Goal: Task Accomplishment & Management: Manage account settings

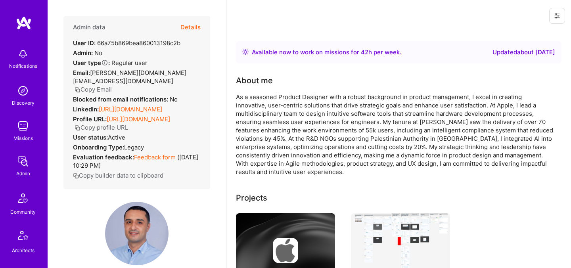
click at [183, 29] on button "Details" at bounding box center [190, 27] width 20 height 23
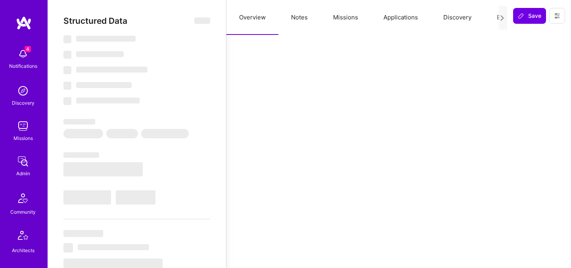
select select "Right Now"
select select "5"
select select "7"
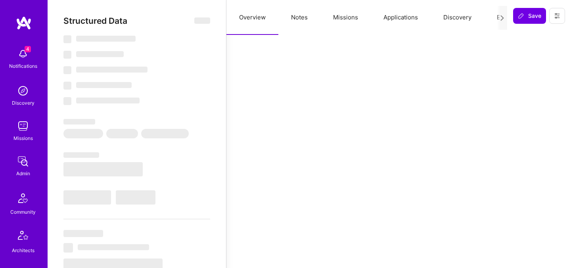
select select "PS"
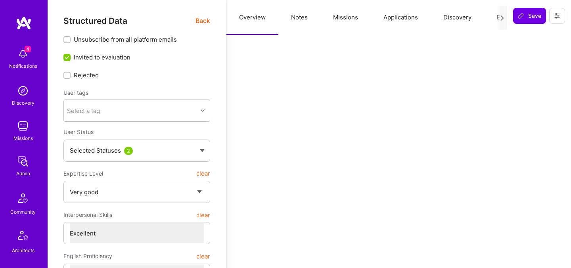
click at [197, 21] on span "Back" at bounding box center [203, 21] width 15 height 10
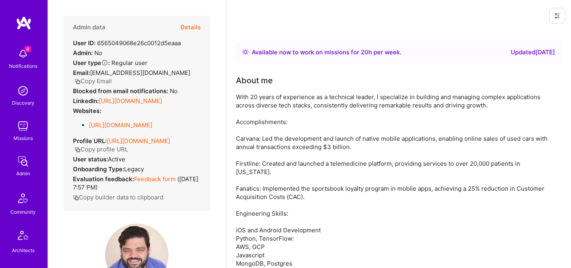
click at [189, 30] on button "Details" at bounding box center [190, 27] width 20 height 23
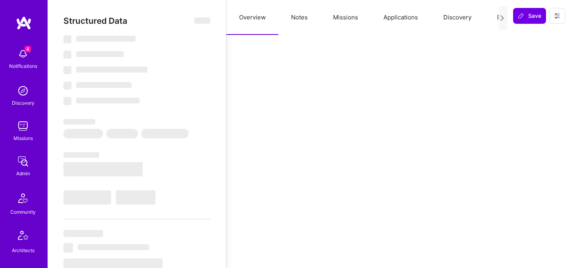
click at [497, 18] on div at bounding box center [502, 18] width 10 height 24
select select "Right Now"
select select "5"
select select "4"
select select "7"
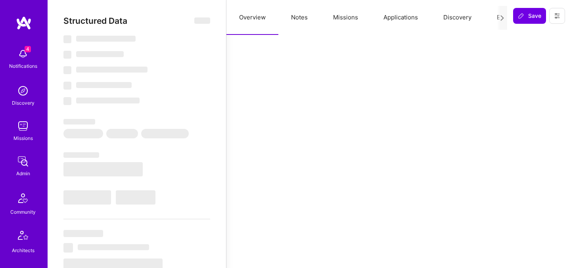
select select "7"
select select "US"
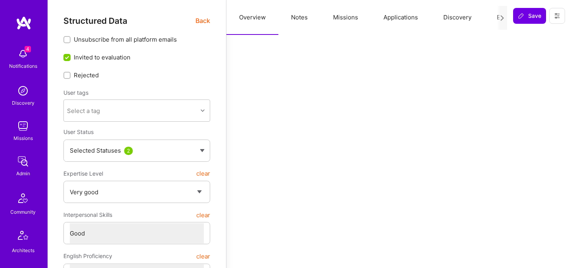
click at [494, 19] on button "Evaluation" at bounding box center [511, 17] width 54 height 35
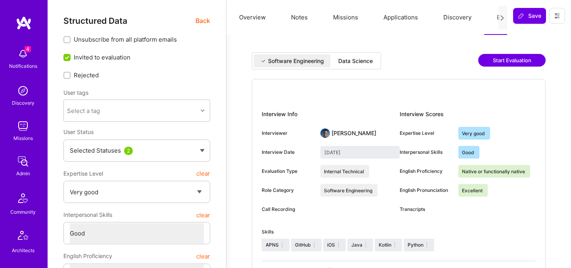
click at [344, 58] on div "Data Science" at bounding box center [355, 61] width 35 height 8
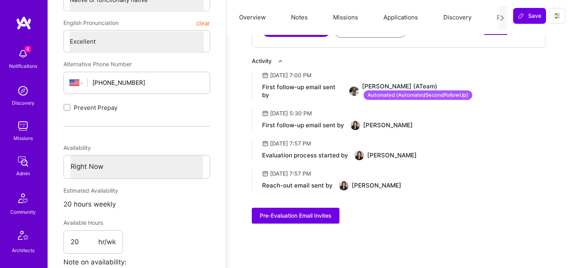
scroll to position [283, 0]
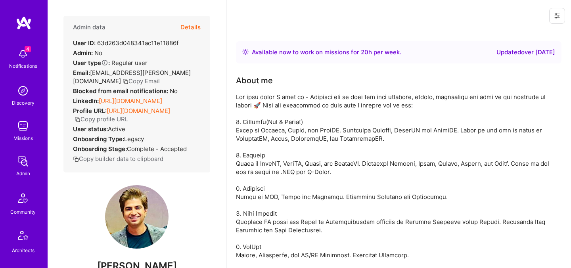
drag, startPoint x: 0, startPoint y: 0, endPoint x: 186, endPoint y: 28, distance: 187.8
click at [186, 28] on button "Details" at bounding box center [190, 27] width 20 height 23
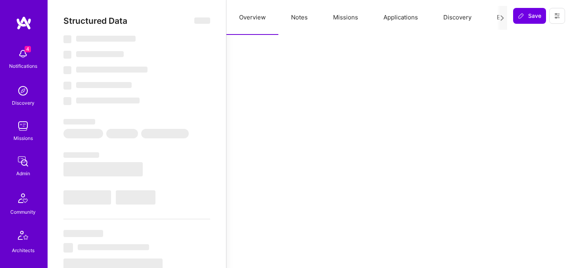
select select "Right Now"
select select "Unknown"
select select "IN"
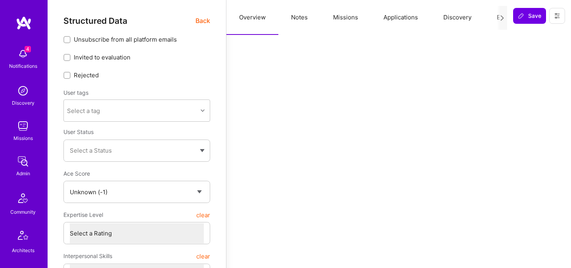
click at [495, 19] on button "Evaluation" at bounding box center [511, 17] width 54 height 35
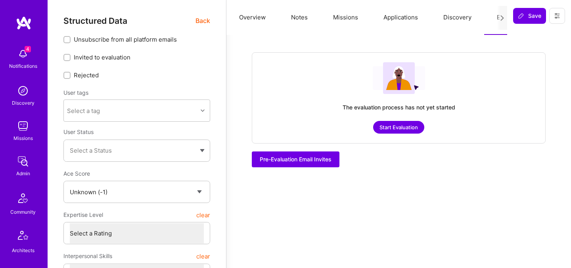
click at [200, 18] on span "Back" at bounding box center [203, 21] width 15 height 10
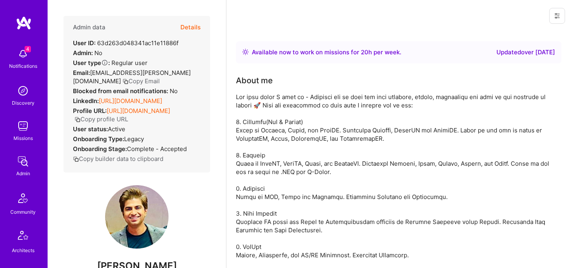
click at [188, 33] on button "Details" at bounding box center [190, 27] width 20 height 23
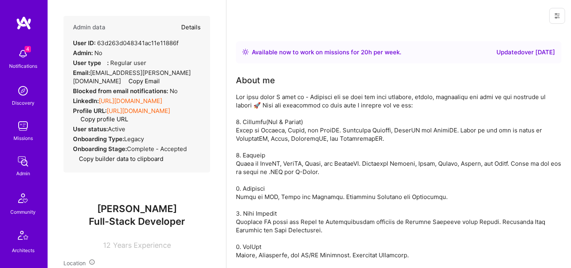
type textarea "x"
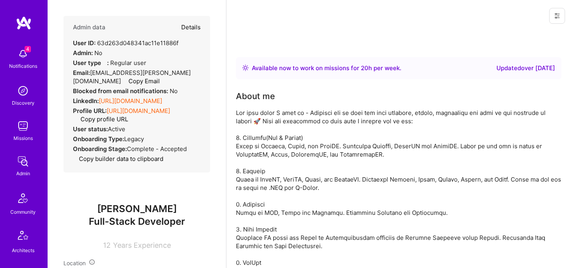
select select "Unknown"
select select "IN"
select select "Right Now"
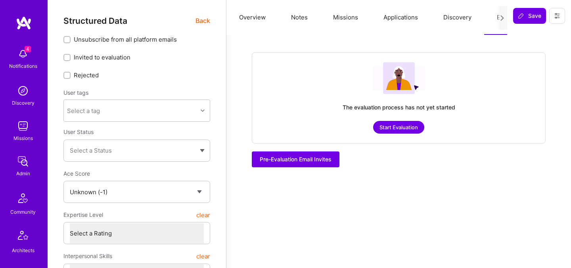
click at [347, 17] on button "Missions" at bounding box center [346, 17] width 50 height 35
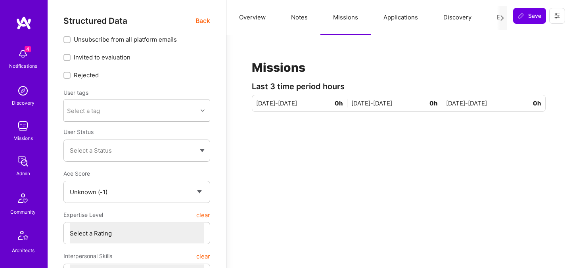
click at [407, 19] on button "Applications" at bounding box center [401, 17] width 60 height 35
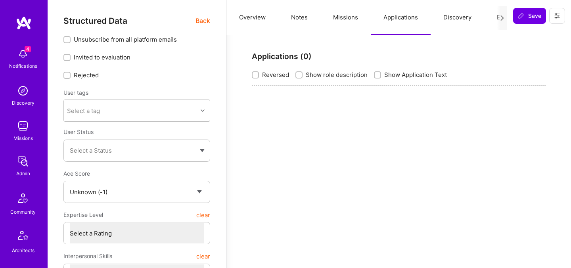
click at [300, 18] on button "Notes" at bounding box center [299, 17] width 42 height 35
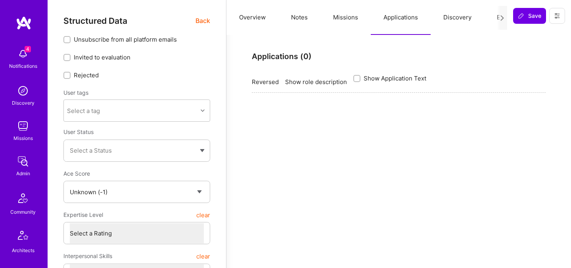
type textarea "x"
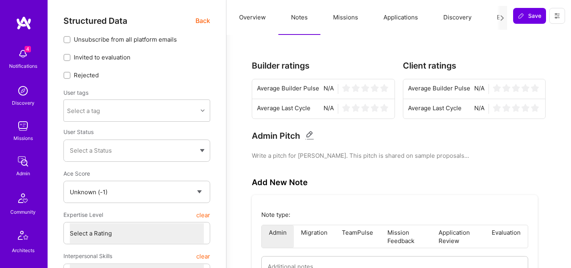
click at [255, 12] on button "Overview" at bounding box center [252, 17] width 52 height 35
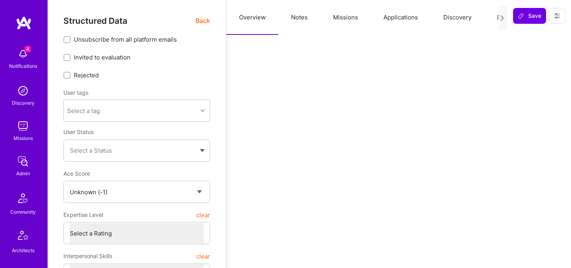
click at [203, 25] on span "Back" at bounding box center [203, 21] width 15 height 10
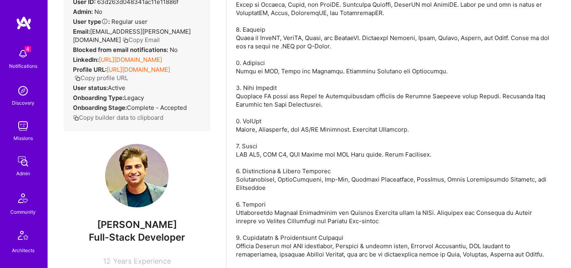
scroll to position [105, 0]
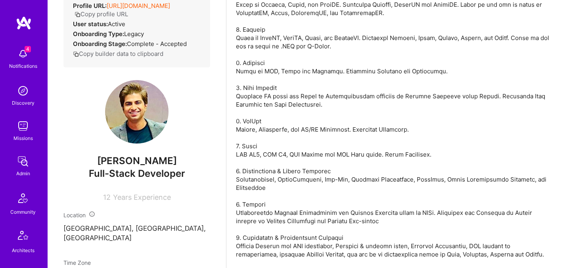
click at [113, 177] on span "Full-Stack Developer" at bounding box center [137, 174] width 96 height 12
click at [114, 167] on span "Ninad Kulkarni" at bounding box center [136, 161] width 147 height 12
copy span "Ninad Kulkarni"
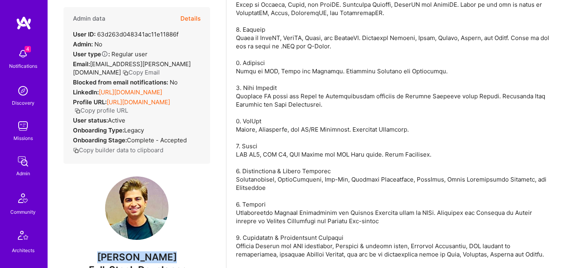
scroll to position [0, 0]
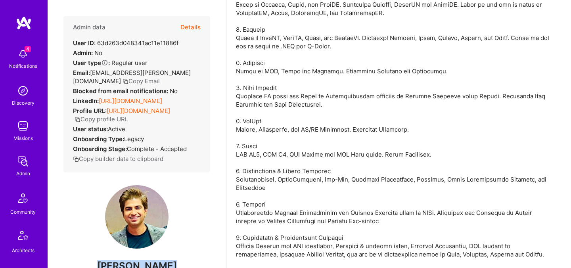
click at [25, 223] on div "4 Notifications Discovery Missions Admin Community Architects Invite Tokens A.G…" at bounding box center [24, 253] width 48 height 419
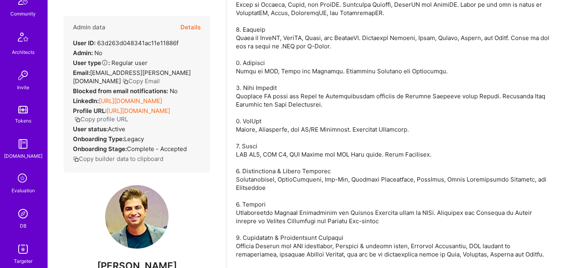
scroll to position [206, 0]
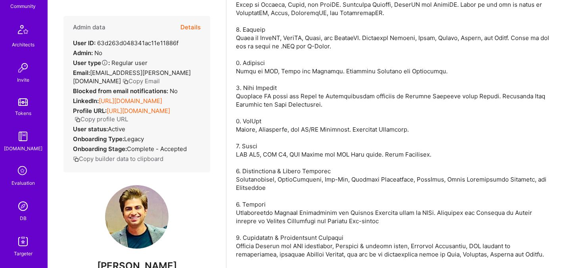
click at [23, 207] on img at bounding box center [23, 206] width 16 height 16
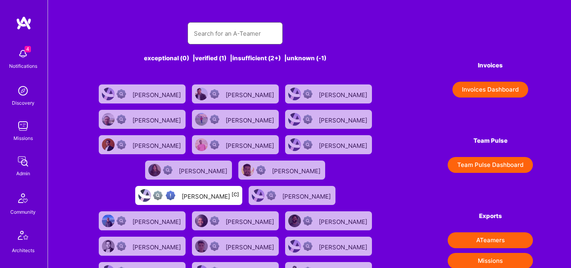
click at [237, 40] on input "text" at bounding box center [235, 33] width 83 height 20
paste input "Ninad Kulkarni"
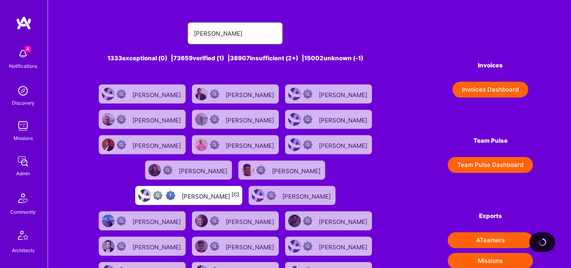
type input "Ninad Kulkarni"
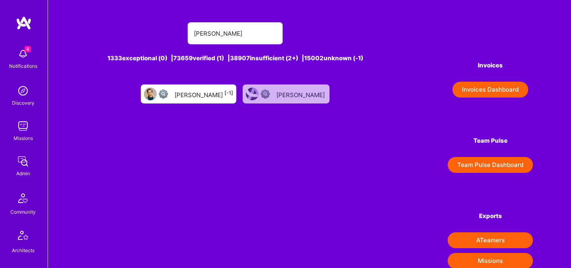
click at [213, 94] on div "Ninad Kulkarni [-1]" at bounding box center [204, 94] width 59 height 10
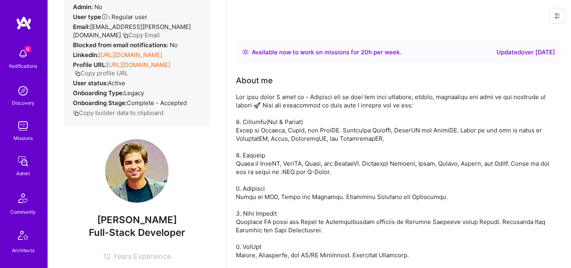
scroll to position [73, 0]
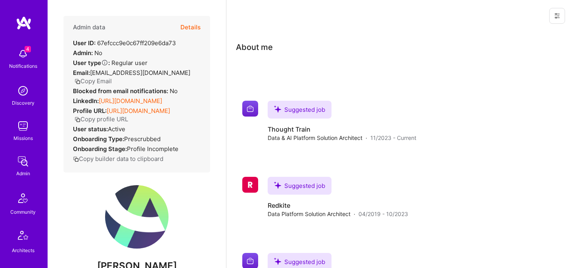
click at [188, 25] on button "Details" at bounding box center [190, 27] width 20 height 23
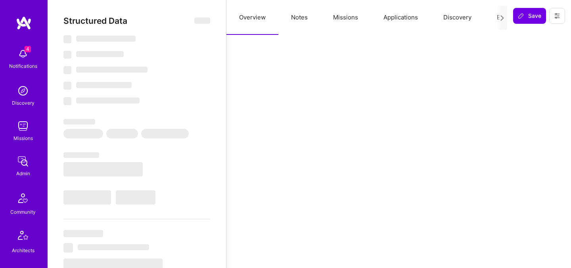
select select "Verified"
select select "US"
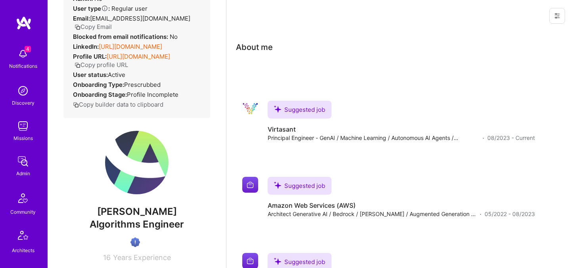
scroll to position [55, 0]
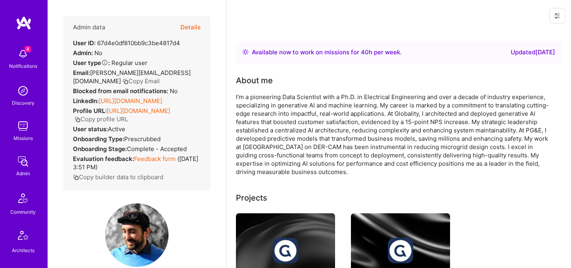
click at [190, 30] on button "Details" at bounding box center [190, 27] width 20 height 23
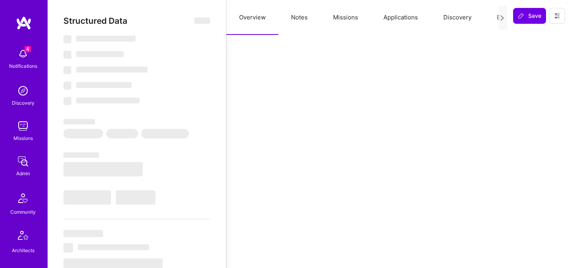
click at [495, 16] on button "Evaluation" at bounding box center [511, 17] width 54 height 35
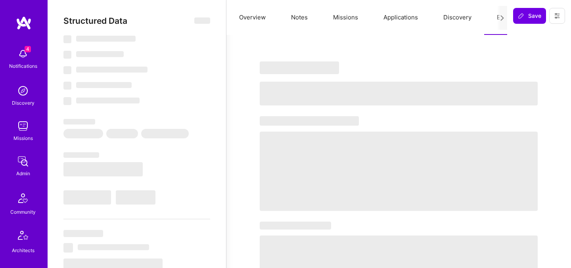
select select "Right Now"
select select "7"
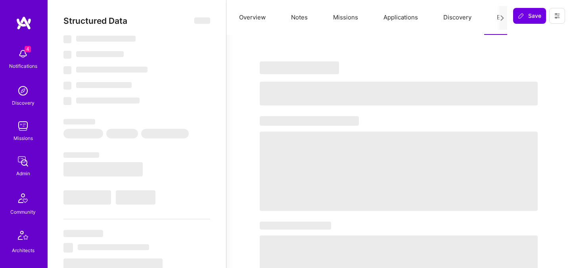
select select "US"
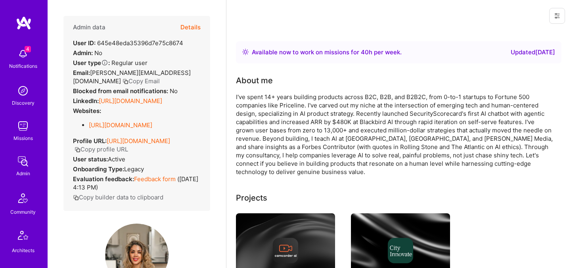
click at [192, 26] on button "Details" at bounding box center [190, 27] width 20 height 23
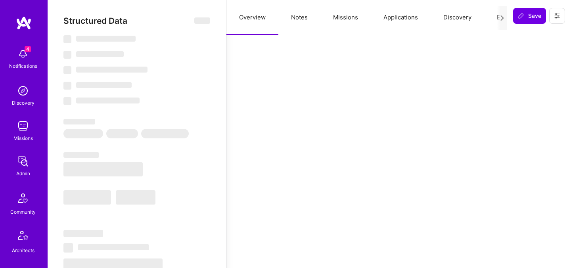
click at [494, 19] on button "Evaluation" at bounding box center [511, 17] width 54 height 35
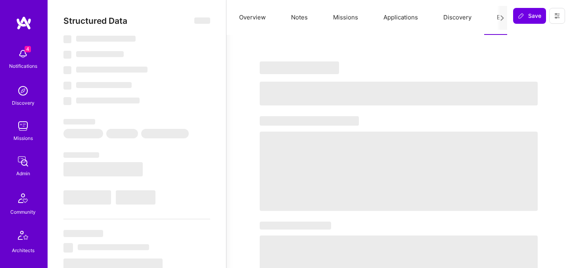
select select "Right Now"
select select "5"
select select "7"
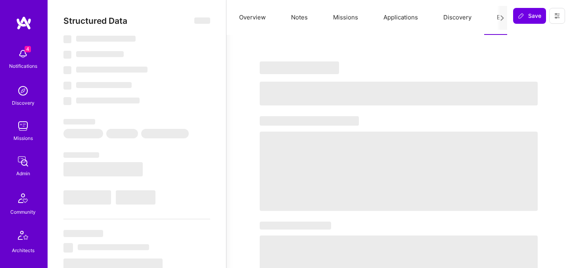
select select "US"
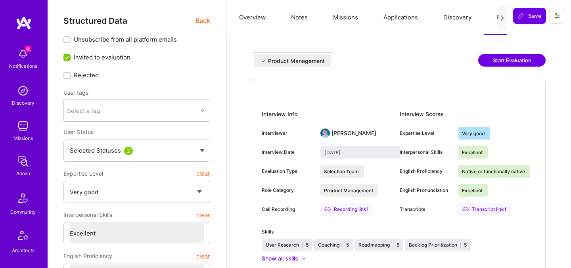
click at [199, 18] on span "Back" at bounding box center [203, 21] width 15 height 10
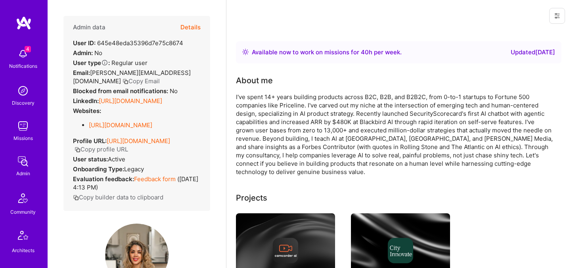
click at [199, 28] on button "Details" at bounding box center [190, 27] width 20 height 23
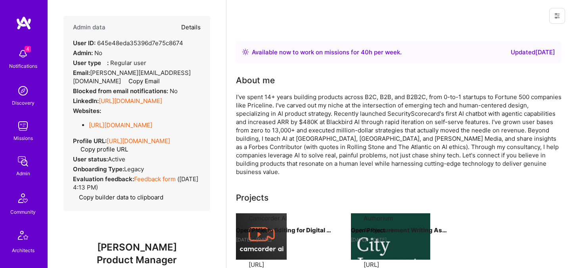
type textarea "x"
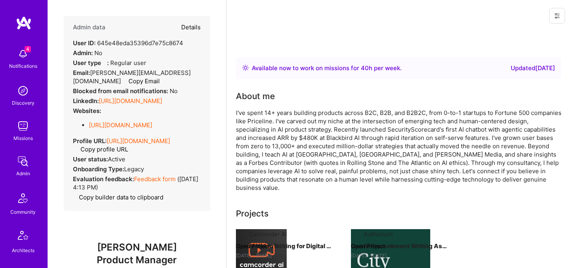
select select "5"
select select "7"
select select "US"
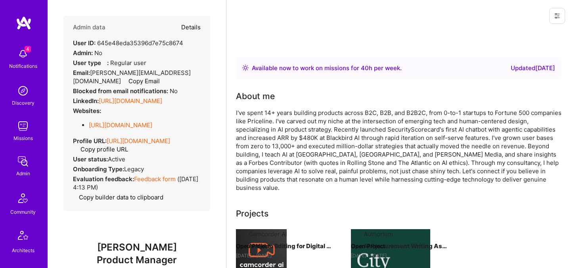
select select "Right Now"
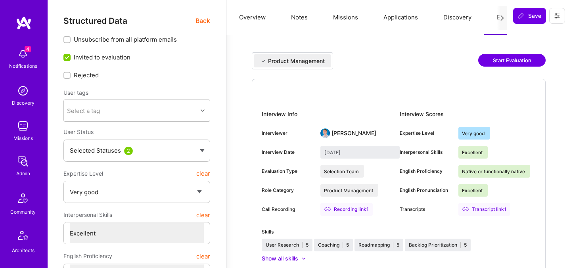
click at [388, 19] on button "Applications" at bounding box center [401, 17] width 60 height 35
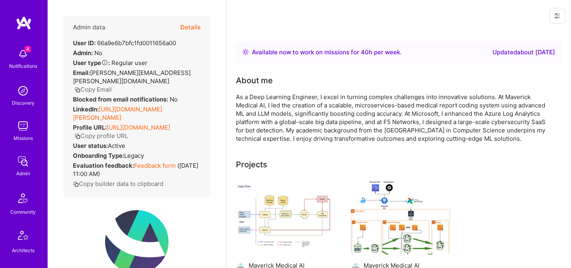
click at [196, 30] on button "Details" at bounding box center [190, 27] width 20 height 23
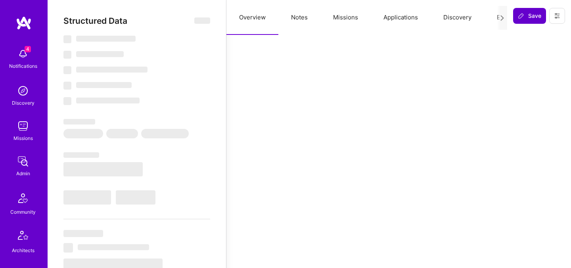
select select "Right Now"
select select "Exceptional"
select select "IL"
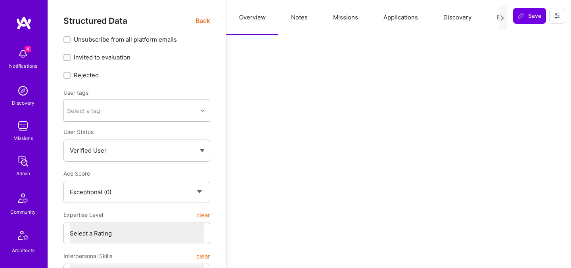
click at [495, 16] on button "Evaluation" at bounding box center [511, 17] width 54 height 35
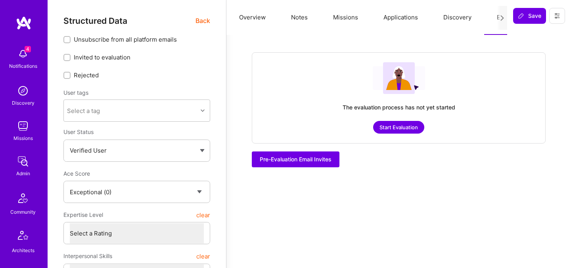
click at [350, 13] on button "Missions" at bounding box center [346, 17] width 50 height 35
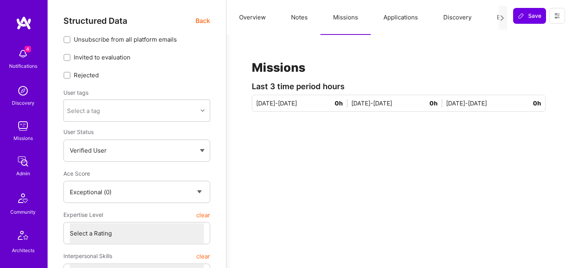
click at [417, 13] on button "Applications" at bounding box center [401, 17] width 60 height 35
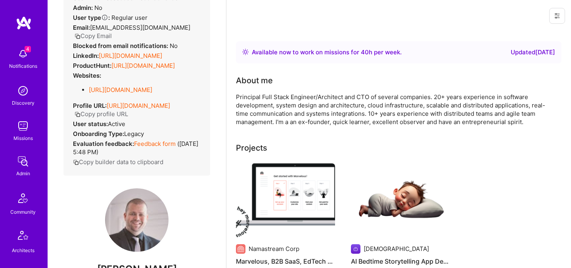
scroll to position [66, 0]
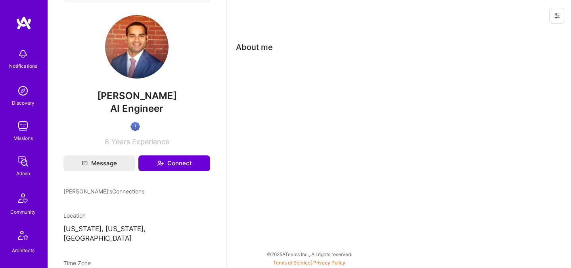
scroll to position [171, 0]
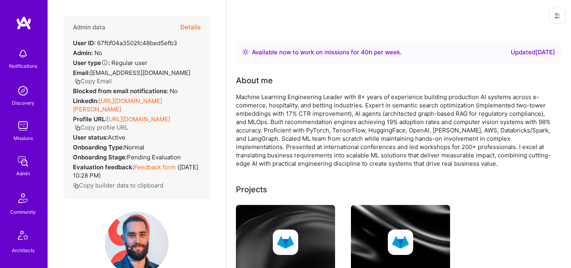
scroll to position [81, 0]
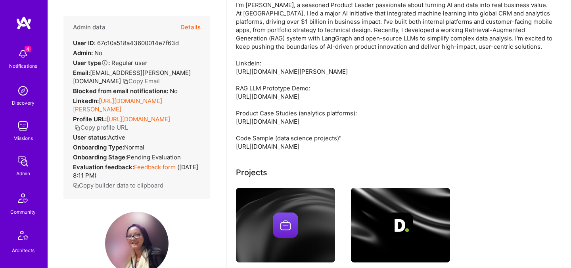
click at [197, 28] on button "Details" at bounding box center [190, 27] width 20 height 23
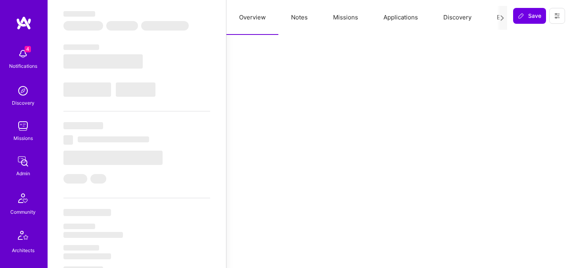
select select "Right Now"
select select "Verified"
select select "US"
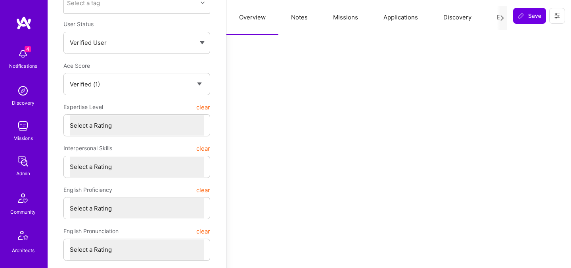
click at [495, 17] on button "Evaluation" at bounding box center [511, 17] width 54 height 35
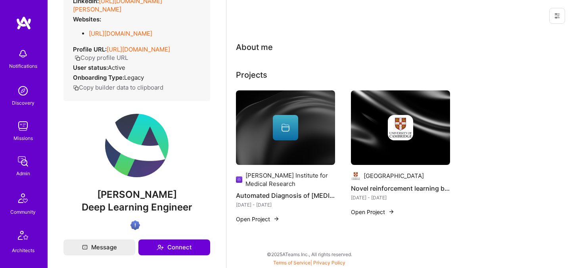
scroll to position [102, 0]
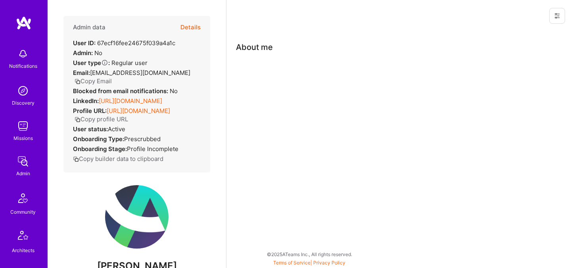
scroll to position [67, 0]
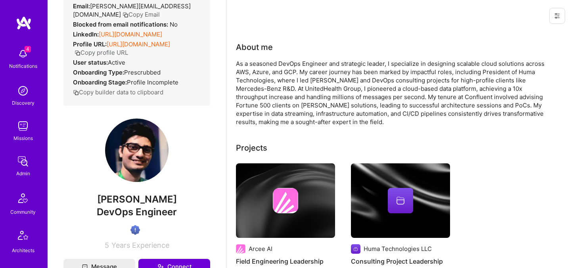
scroll to position [21, 0]
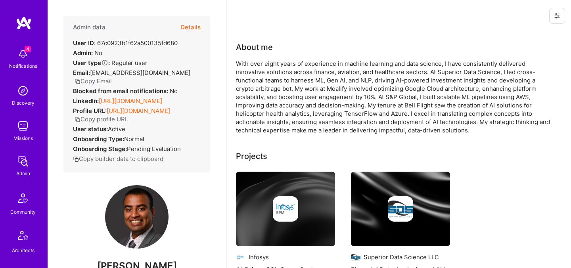
click at [196, 25] on button "Details" at bounding box center [190, 27] width 20 height 23
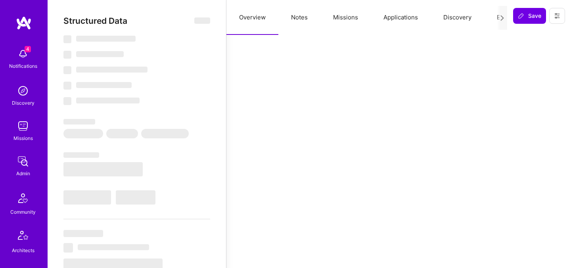
select select "Verified"
select select "US"
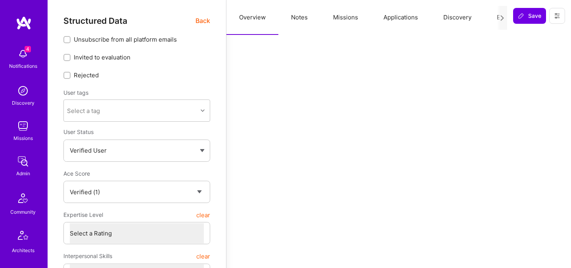
click at [491, 20] on button "Evaluation" at bounding box center [511, 17] width 54 height 35
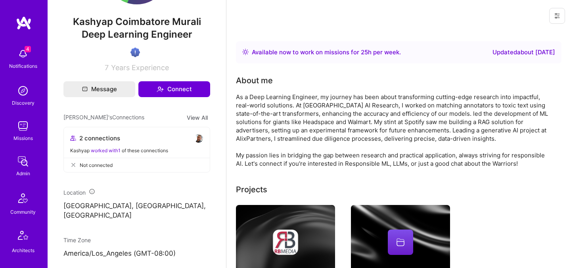
scroll to position [231, 0]
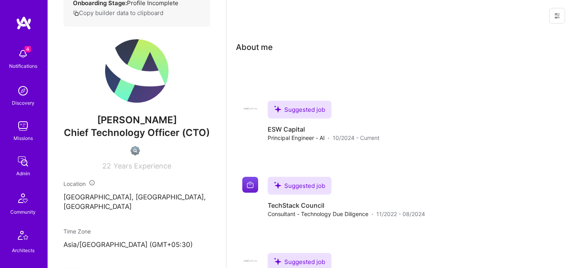
scroll to position [156, 0]
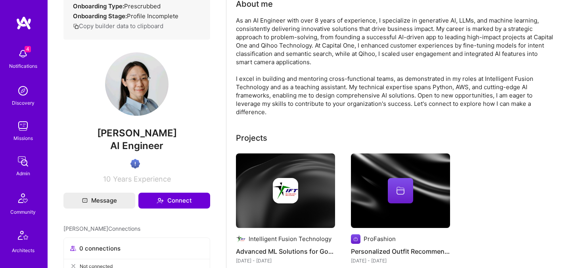
scroll to position [136, 0]
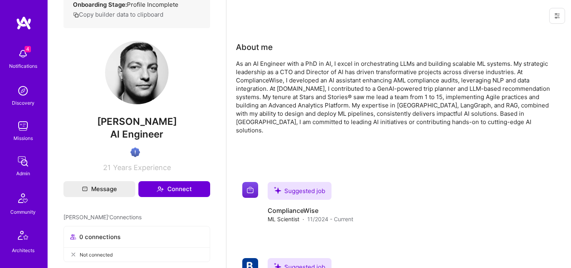
scroll to position [208, 0]
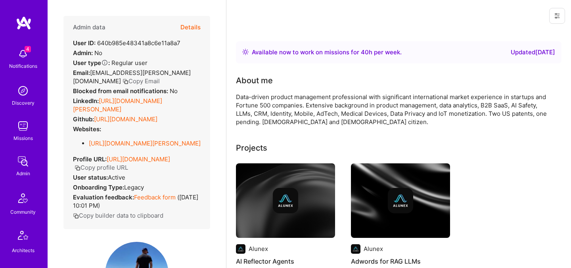
click at [188, 29] on button "Details" at bounding box center [190, 27] width 20 height 23
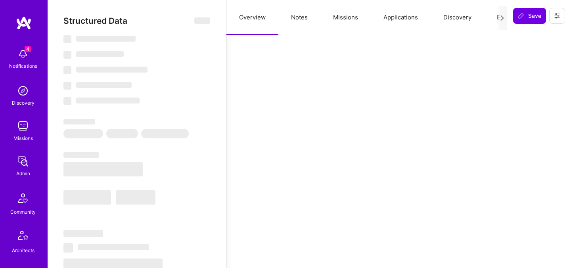
click at [503, 17] on icon at bounding box center [502, 18] width 6 height 6
click at [497, 17] on button "Evaluation" at bounding box center [511, 17] width 54 height 35
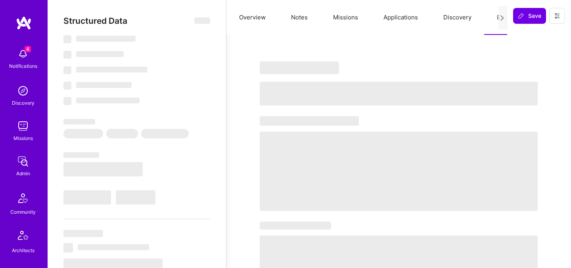
select select "Right Now"
select select "7"
select select "4"
select select "7"
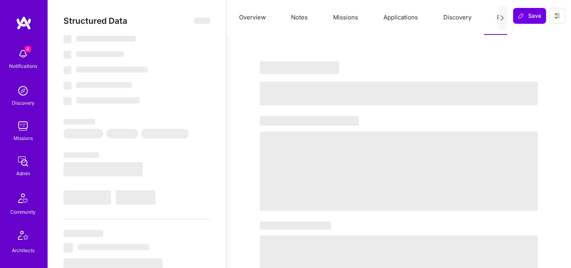
select select "US"
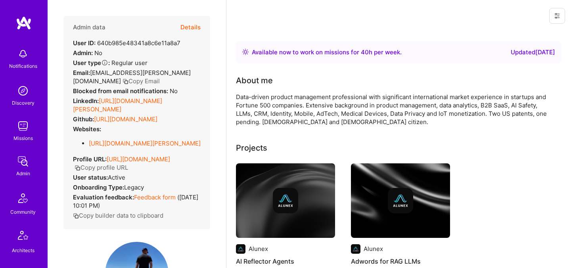
click at [196, 24] on button "Details" at bounding box center [190, 27] width 20 height 23
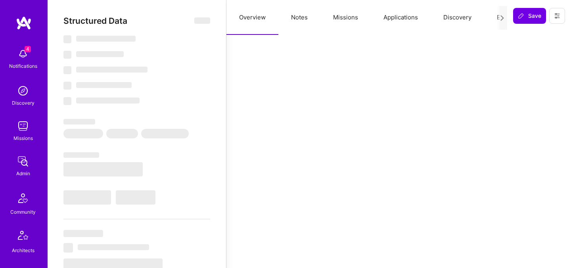
click at [390, 19] on button "Applications" at bounding box center [401, 17] width 60 height 35
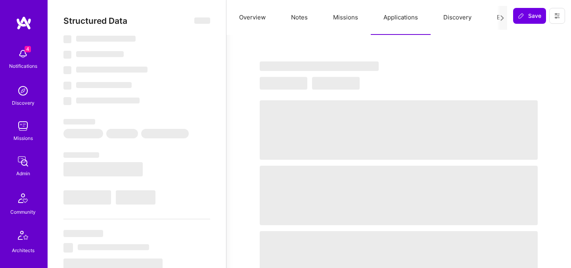
select select "Right Now"
select select "7"
select select "4"
select select "7"
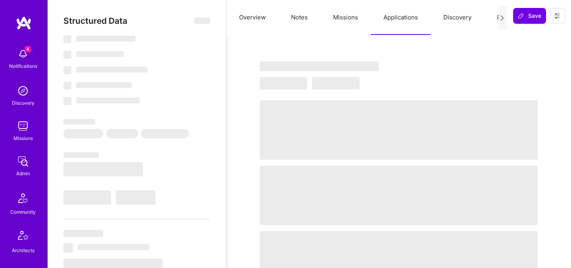
select select "US"
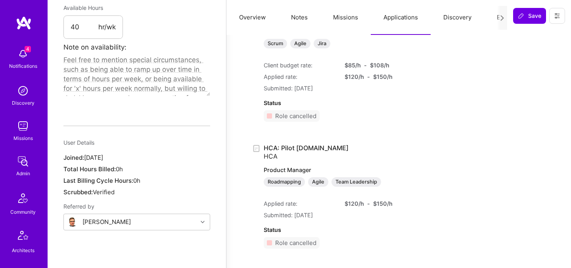
scroll to position [491, 0]
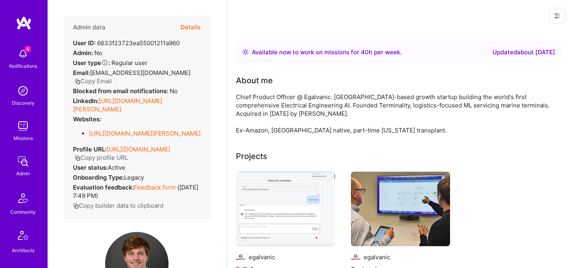
click at [193, 29] on button "Details" at bounding box center [190, 27] width 20 height 23
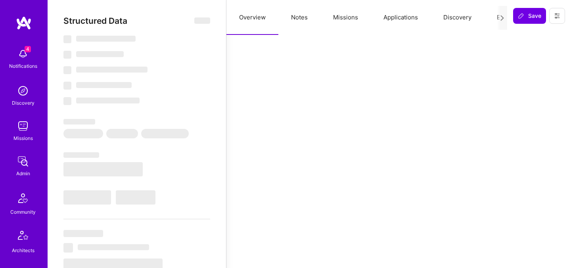
click at [489, 21] on button "Evaluation" at bounding box center [511, 17] width 54 height 35
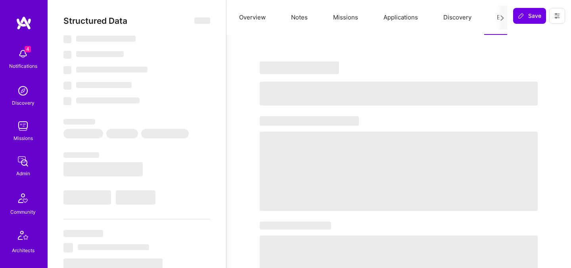
select select "Right Now"
select select "7"
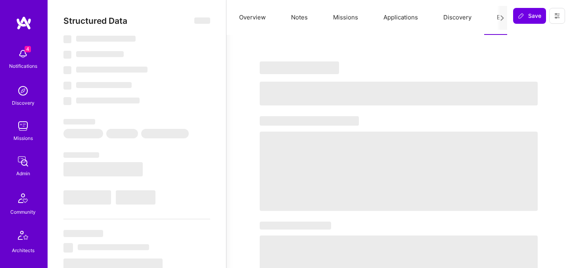
select select "US"
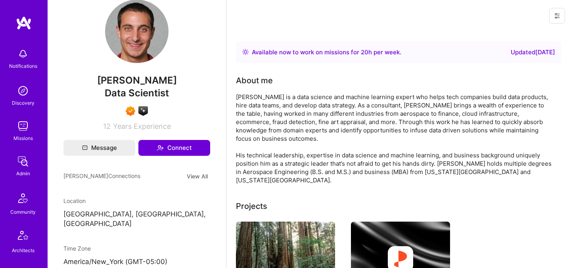
scroll to position [218, 0]
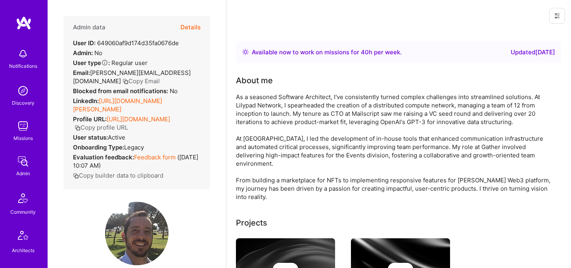
scroll to position [76, 0]
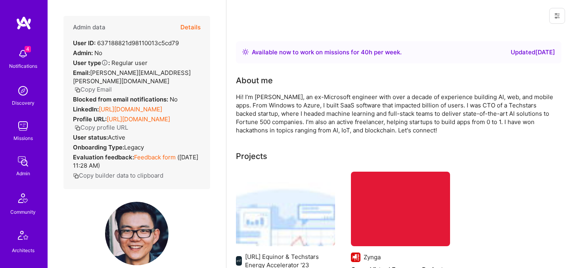
click at [112, 85] on button "Copy Email" at bounding box center [93, 89] width 37 height 8
click at [192, 25] on button "Details" at bounding box center [190, 27] width 20 height 23
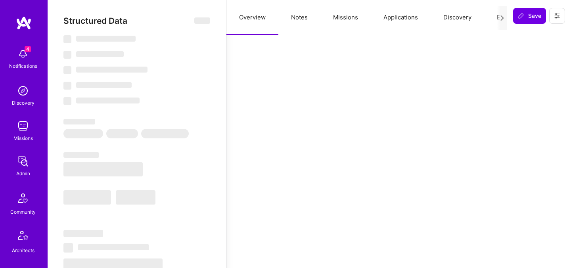
click at [349, 17] on button "Missions" at bounding box center [346, 17] width 50 height 35
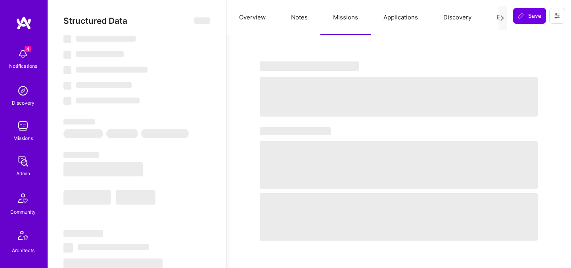
select select "Right Now"
select select "7"
select select "4"
select select "7"
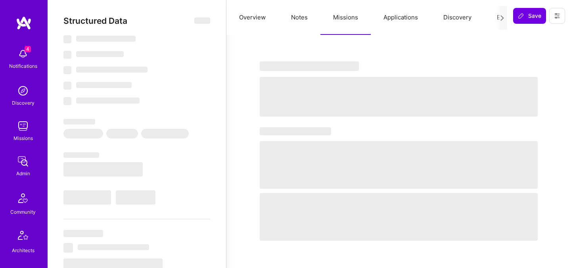
select select "US"
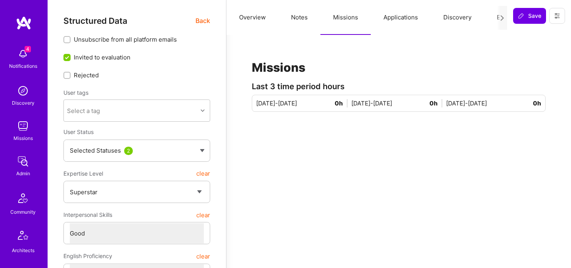
click at [399, 15] on button "Applications" at bounding box center [401, 17] width 60 height 35
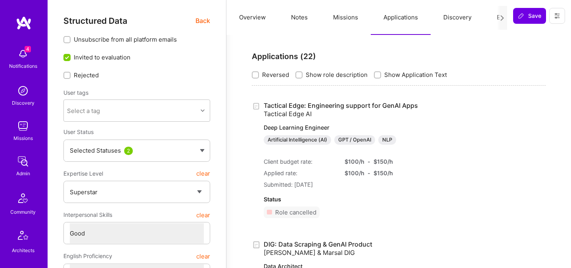
click at [491, 20] on button "Evaluation" at bounding box center [511, 17] width 54 height 35
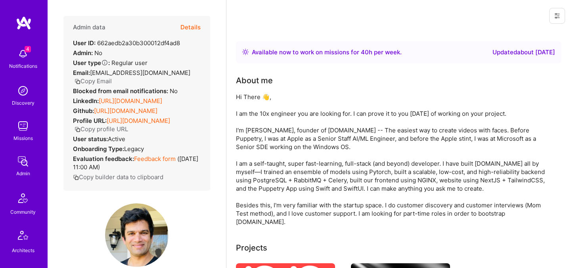
click at [188, 28] on button "Details" at bounding box center [190, 27] width 20 height 23
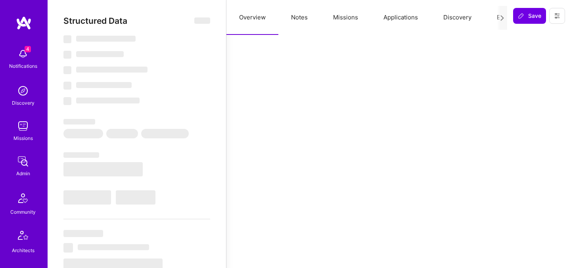
click at [493, 17] on button "Evaluation" at bounding box center [511, 17] width 54 height 35
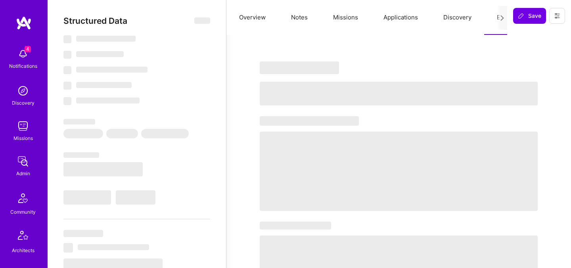
select select "Right Now"
select select "5"
select select "7"
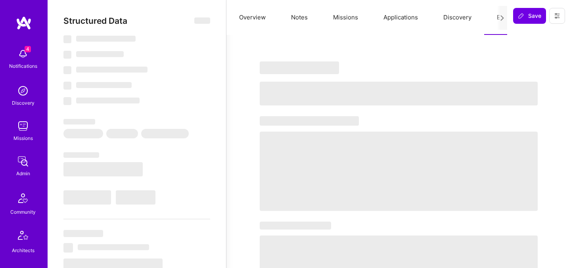
select select "US"
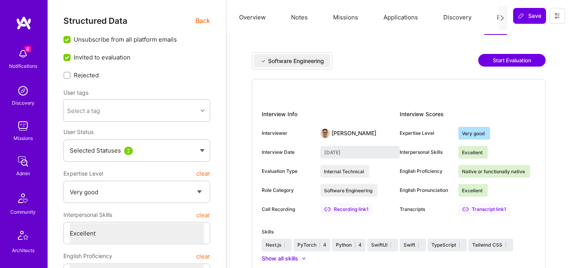
click at [200, 21] on span "Back" at bounding box center [203, 21] width 15 height 10
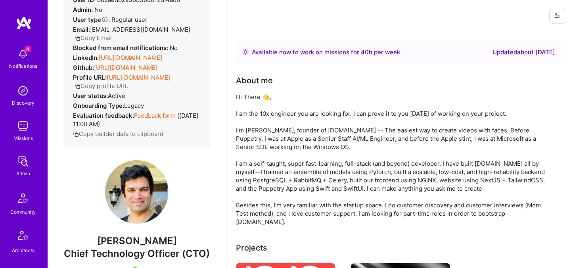
scroll to position [101, 0]
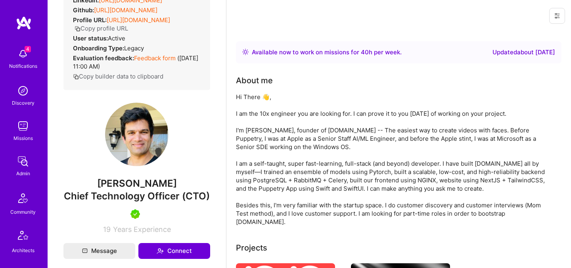
click at [134, 179] on span "Saravana Rathinam" at bounding box center [136, 184] width 147 height 12
copy span "Saravana Rathinam"
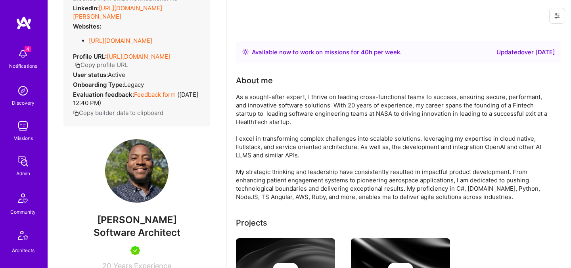
scroll to position [116, 0]
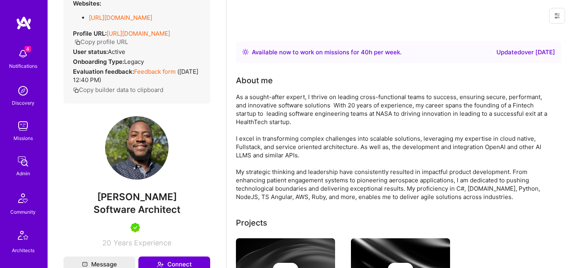
click at [138, 203] on span "DuJuan Rowell" at bounding box center [136, 197] width 147 height 12
copy span "DuJuan Rowell"
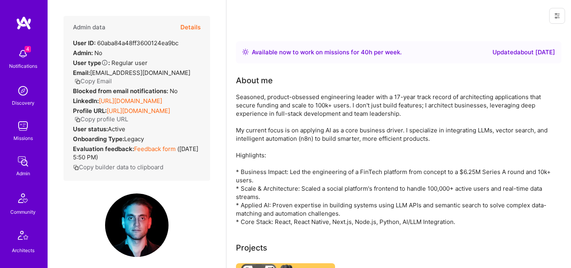
click at [195, 25] on button "Details" at bounding box center [190, 27] width 20 height 23
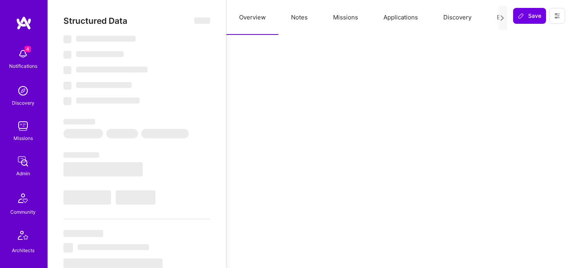
click at [492, 19] on button "Evaluation" at bounding box center [511, 17] width 54 height 35
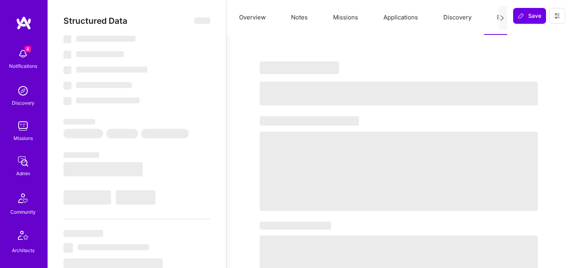
select select "Right Now"
select select "5"
select select "4"
select select "7"
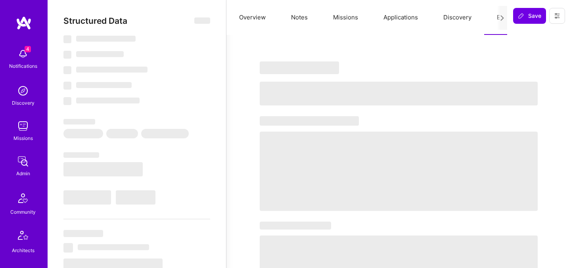
select select "DE"
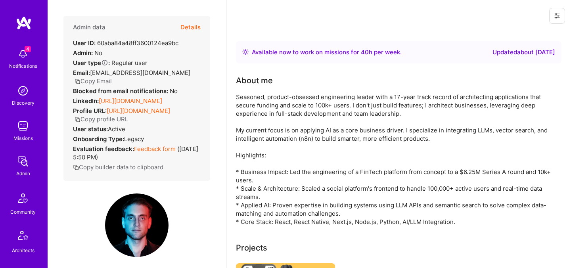
click at [185, 29] on button "Details" at bounding box center [190, 27] width 20 height 23
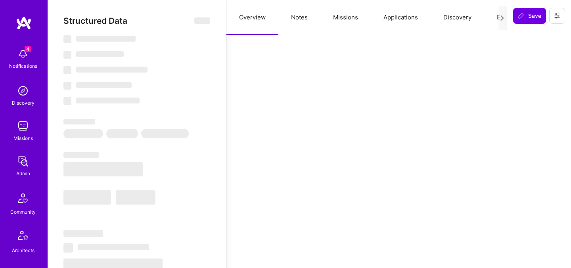
click at [388, 18] on button "Applications" at bounding box center [401, 17] width 60 height 35
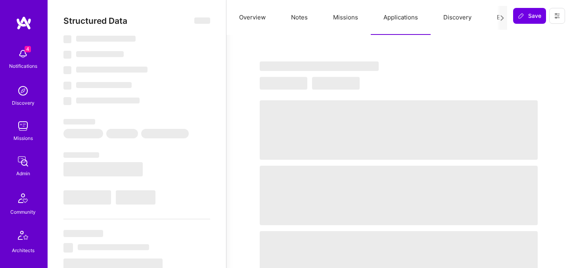
select select "Right Now"
select select "5"
select select "4"
select select "7"
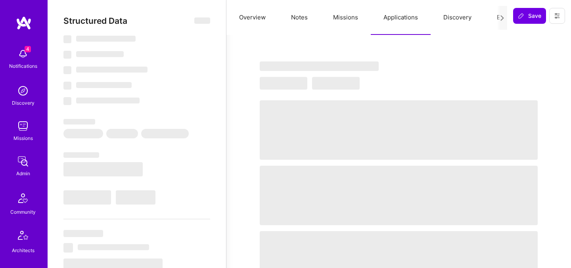
select select "DE"
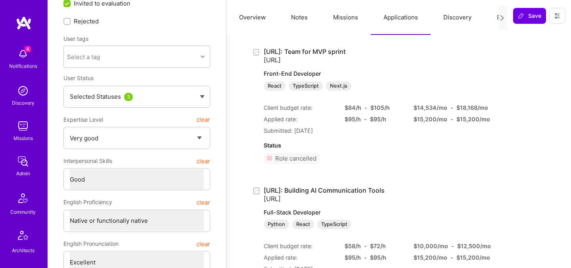
scroll to position [53, 0]
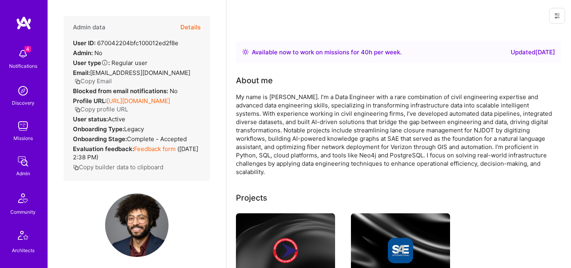
click at [189, 26] on button "Details" at bounding box center [190, 27] width 20 height 23
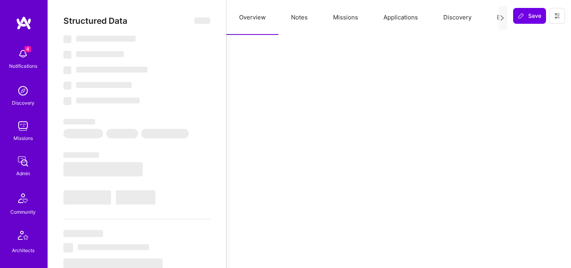
click at [495, 17] on button "Evaluation" at bounding box center [511, 17] width 54 height 35
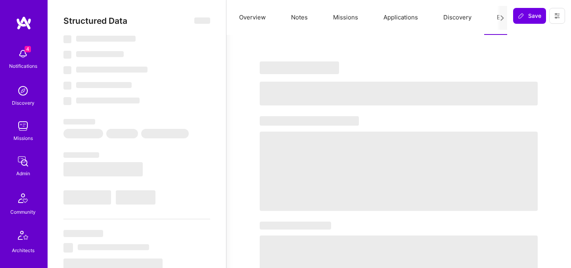
select select "Right Now"
select select "5"
select select "4"
select select "7"
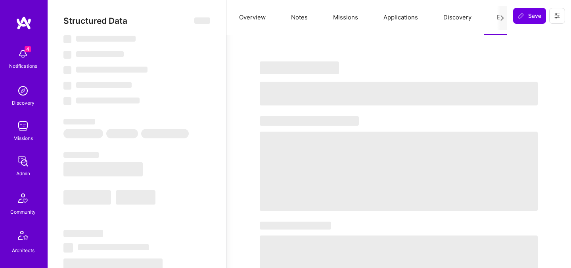
select select "US"
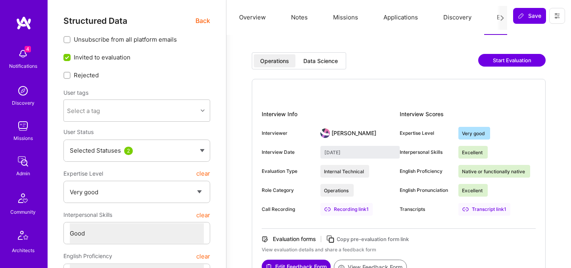
click at [342, 17] on button "Missions" at bounding box center [346, 17] width 50 height 35
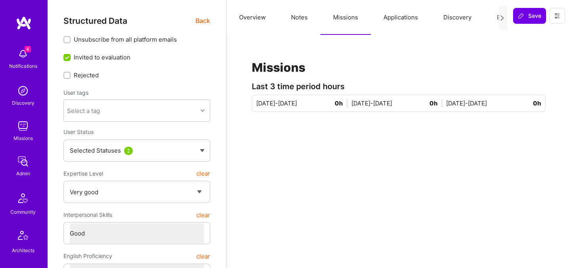
click at [200, 20] on span "Back" at bounding box center [203, 21] width 15 height 10
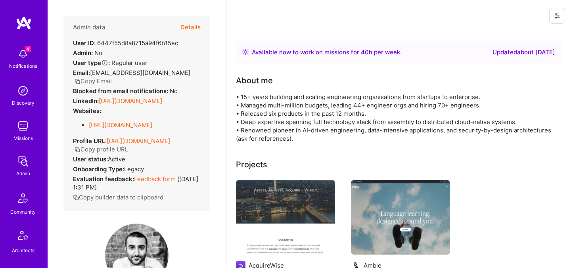
click at [189, 27] on button "Details" at bounding box center [190, 27] width 20 height 23
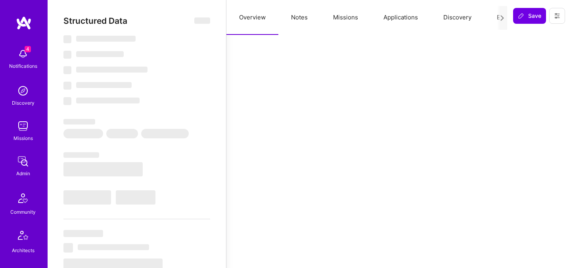
click at [491, 14] on button "Evaluation" at bounding box center [511, 17] width 54 height 35
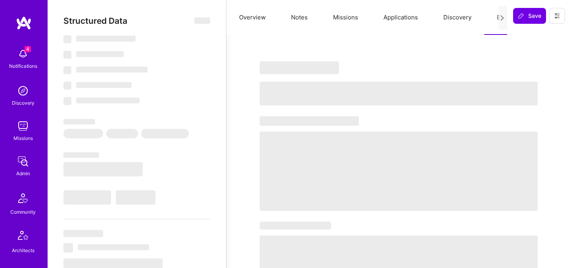
select select "Right Now"
select select "5"
select select "4"
select select "6"
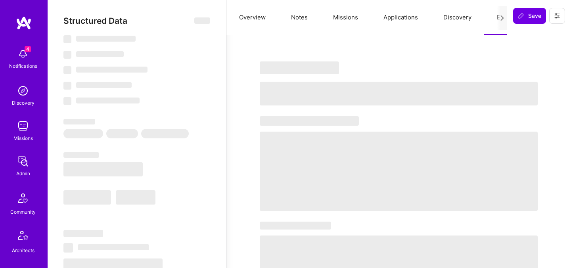
select select "GB"
